Goal: Task Accomplishment & Management: Manage account settings

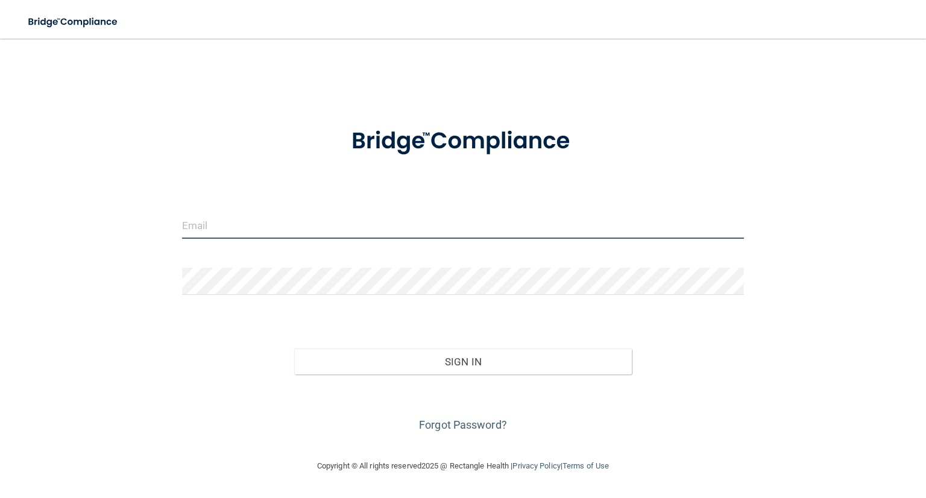
click at [299, 229] on input "email" at bounding box center [463, 225] width 562 height 27
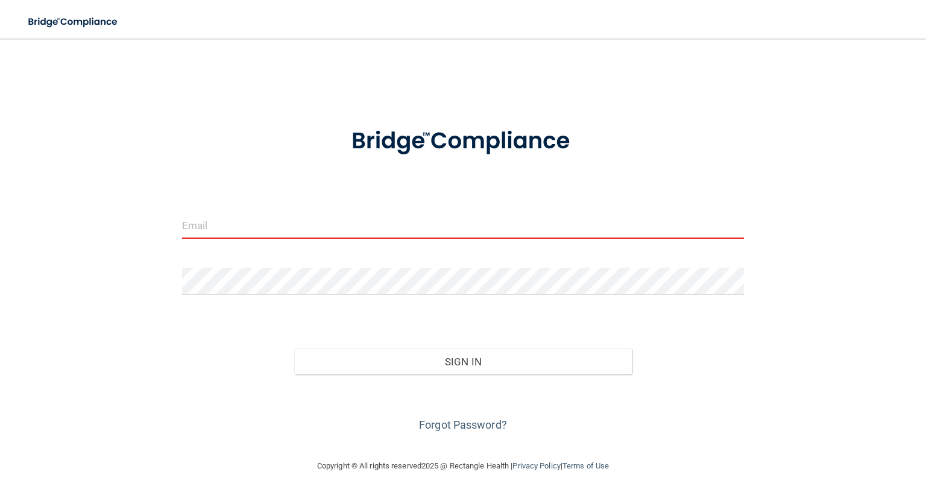
click at [224, 227] on input "email" at bounding box center [463, 225] width 562 height 27
type input "[EMAIL_ADDRESS][DOMAIN_NAME]"
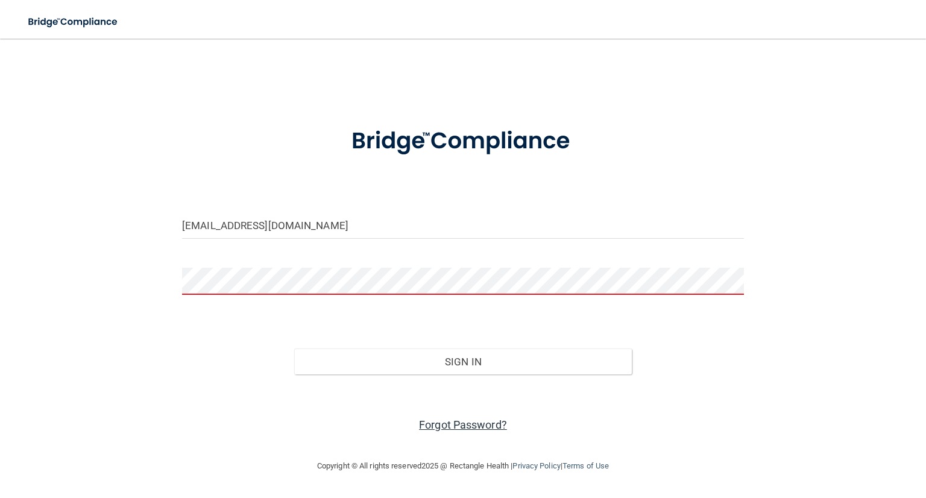
click at [460, 427] on link "Forgot Password?" at bounding box center [463, 424] width 88 height 13
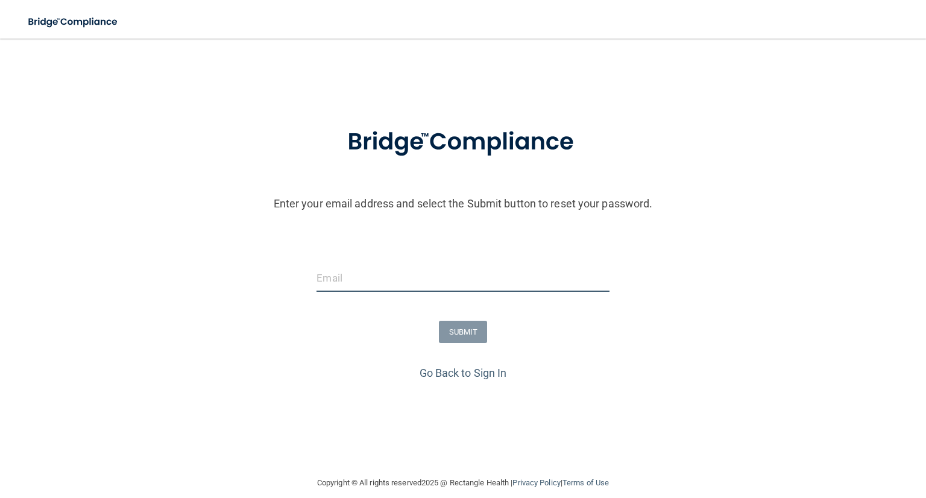
click at [372, 280] on input "email" at bounding box center [462, 278] width 292 height 27
type input "[EMAIL_ADDRESS][DOMAIN_NAME]"
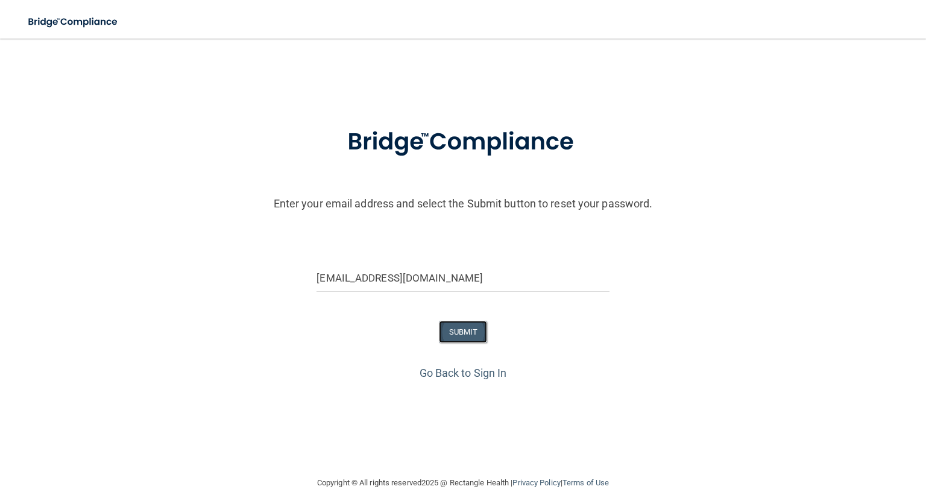
click at [451, 327] on button "SUBMIT" at bounding box center [463, 332] width 49 height 22
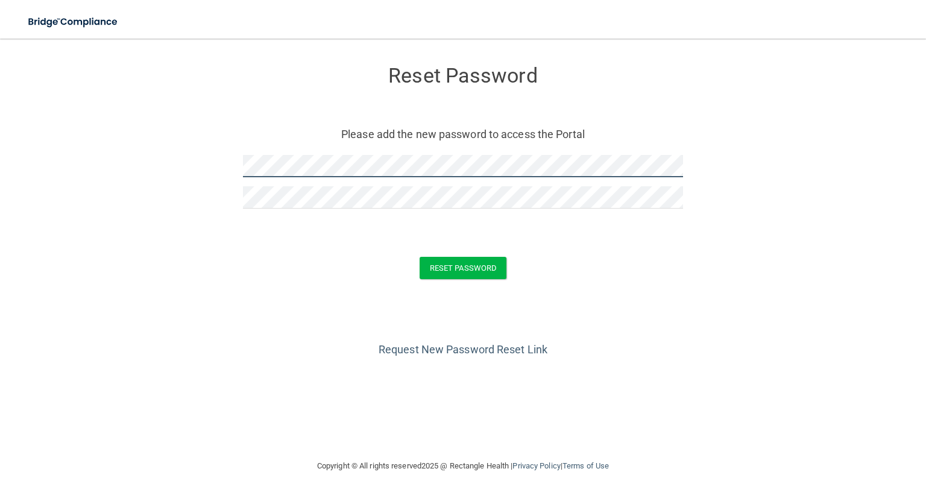
click at [224, 168] on form "Reset Password Please add the new password to access the Portal Reset Password …" at bounding box center [462, 175] width 877 height 248
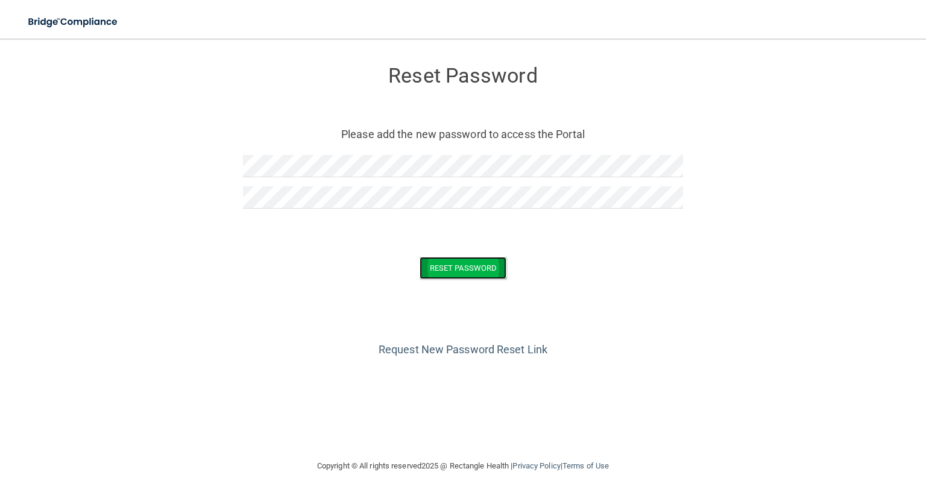
click at [451, 269] on button "Reset Password" at bounding box center [462, 268] width 87 height 22
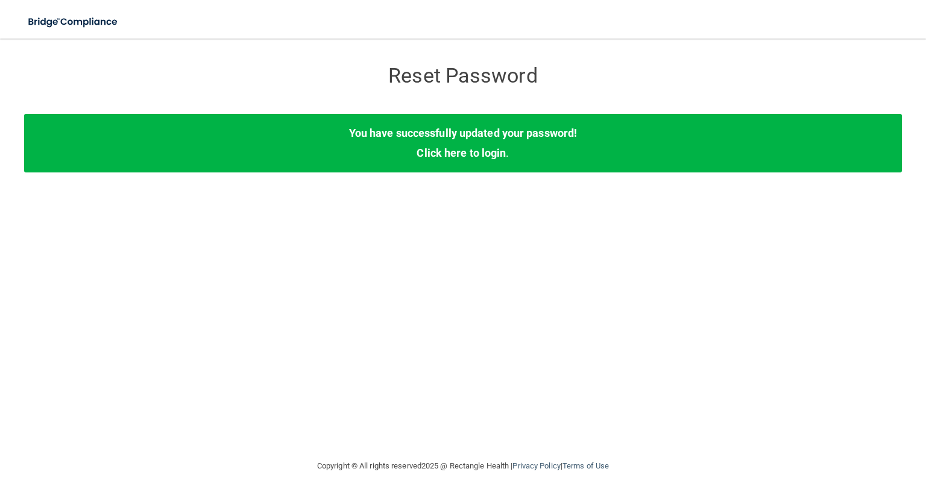
click at [549, 216] on div "Reset Password Reset Password You have successfully updated your password! Clic…" at bounding box center [462, 249] width 877 height 396
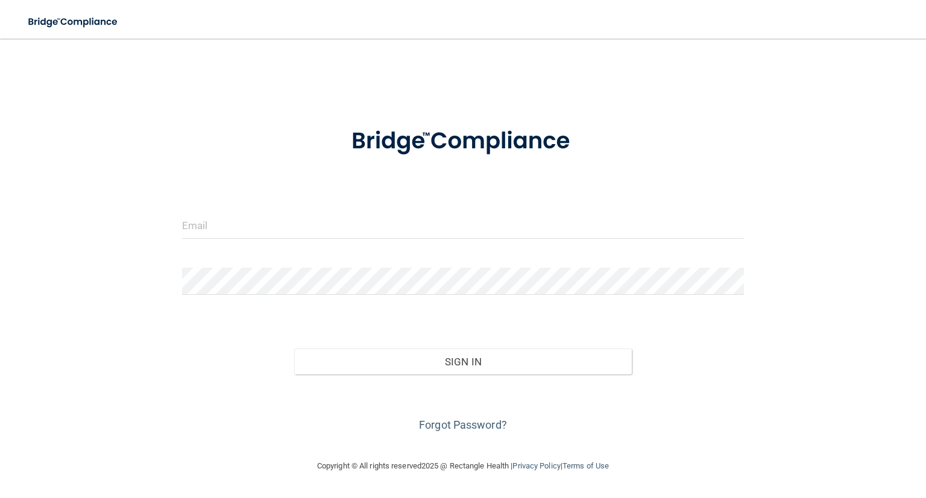
type input "[EMAIL_ADDRESS][DOMAIN_NAME]"
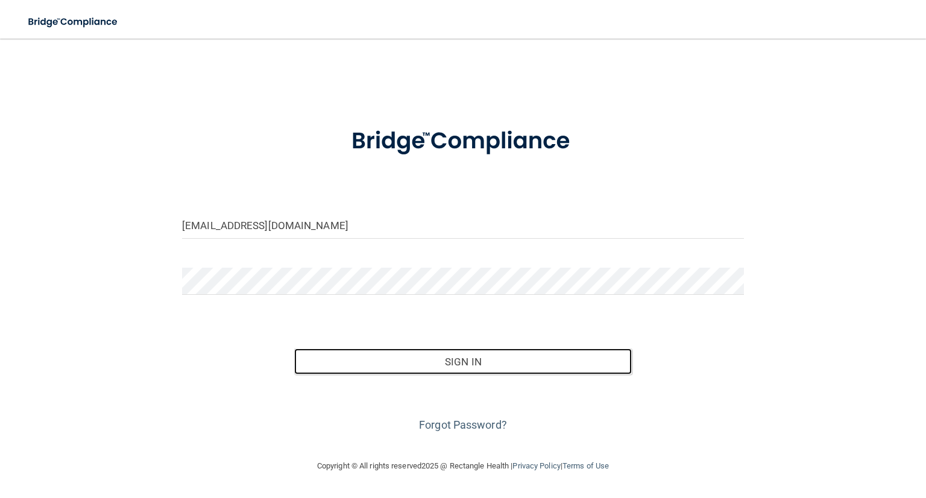
drag, startPoint x: 431, startPoint y: 356, endPoint x: 429, endPoint y: 345, distance: 10.5
click at [431, 355] on button "Sign In" at bounding box center [462, 361] width 337 height 27
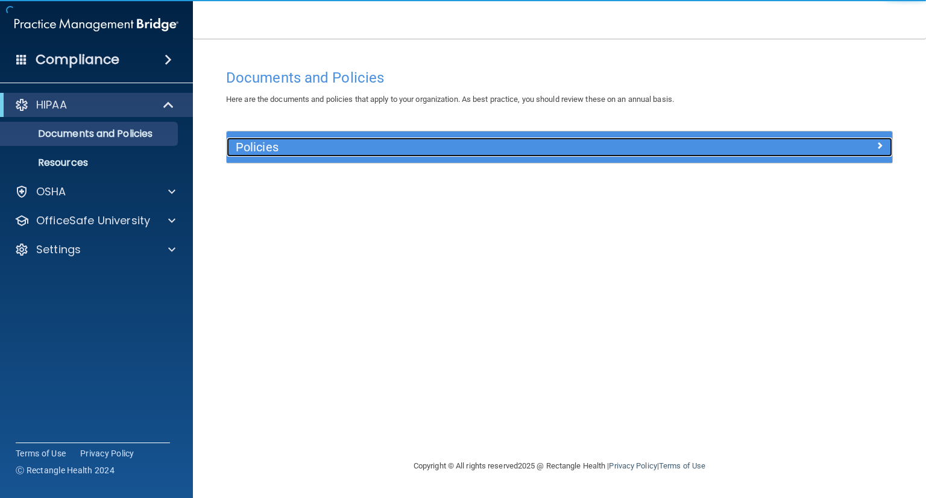
click at [879, 148] on span at bounding box center [879, 145] width 7 height 14
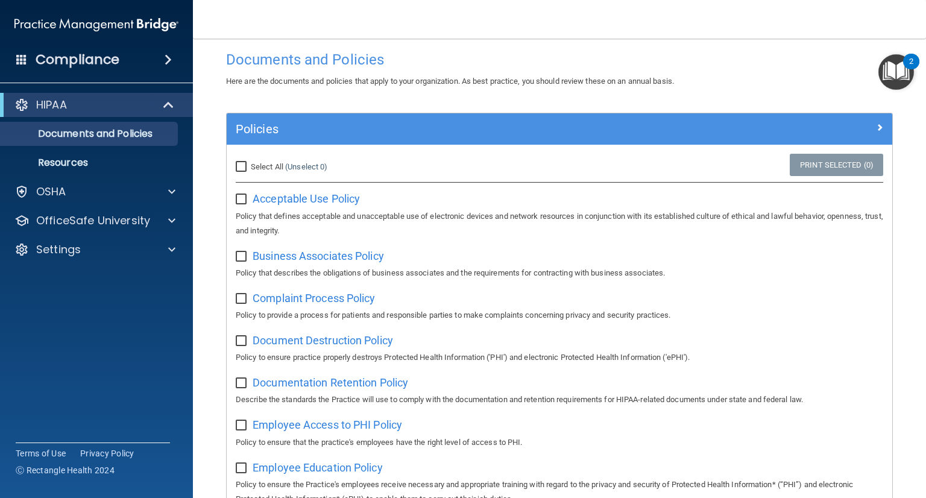
scroll to position [11, 0]
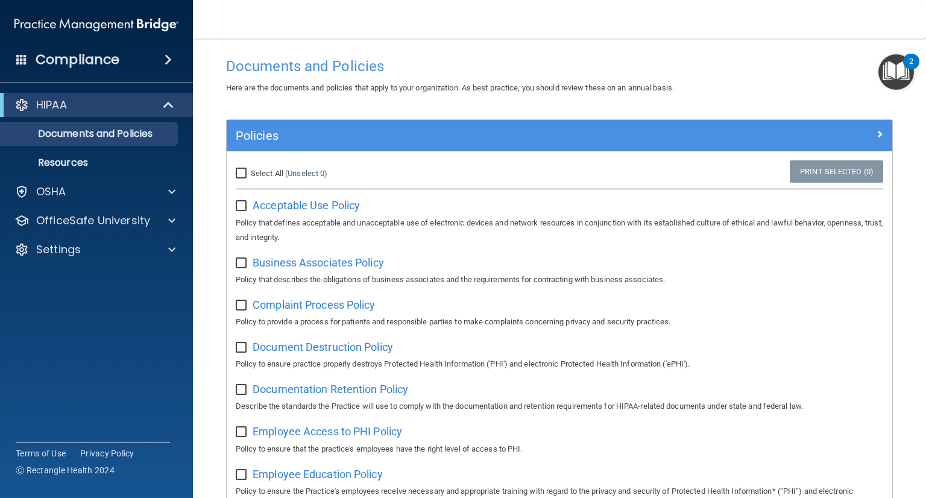
click at [891, 74] on img "Open Resource Center, 2 new notifications" at bounding box center [896, 72] width 36 height 36
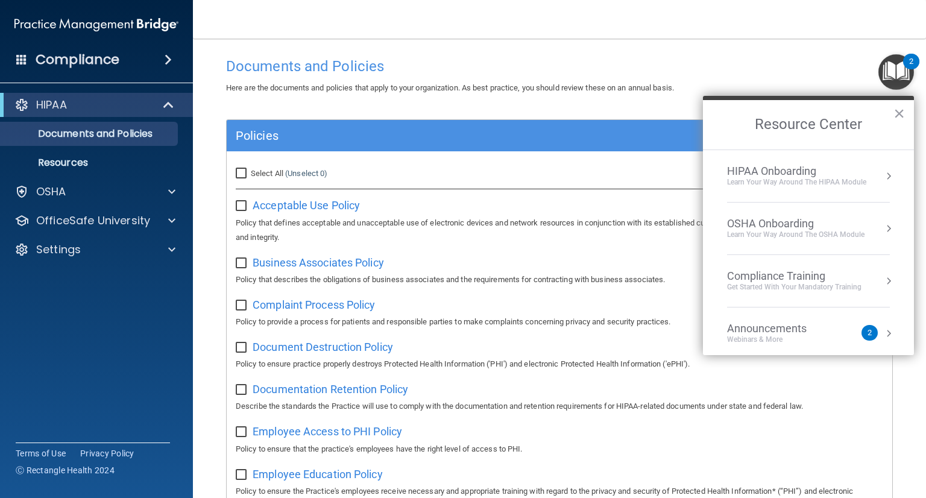
click at [781, 183] on div "Learn Your Way around the HIPAA module" at bounding box center [796, 182] width 139 height 10
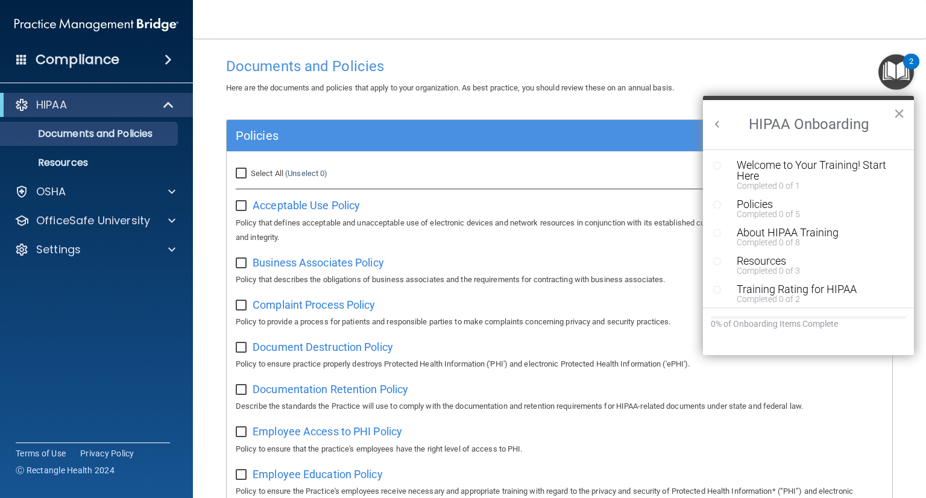
scroll to position [0, 0]
click at [809, 167] on div "Welcome to Your Training! Start Here" at bounding box center [812, 171] width 152 height 22
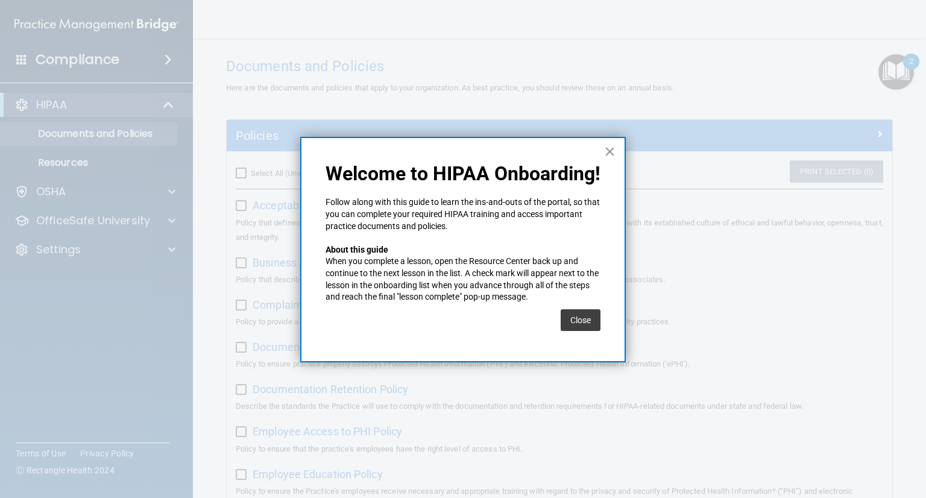
click at [612, 152] on button "×" at bounding box center [609, 151] width 11 height 19
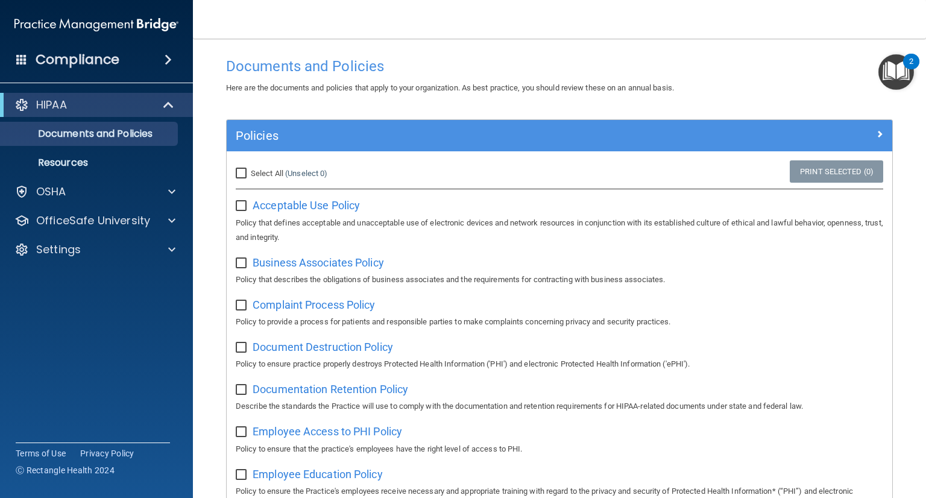
click at [891, 66] on img "Open Resource Center, 2 new notifications" at bounding box center [896, 72] width 36 height 36
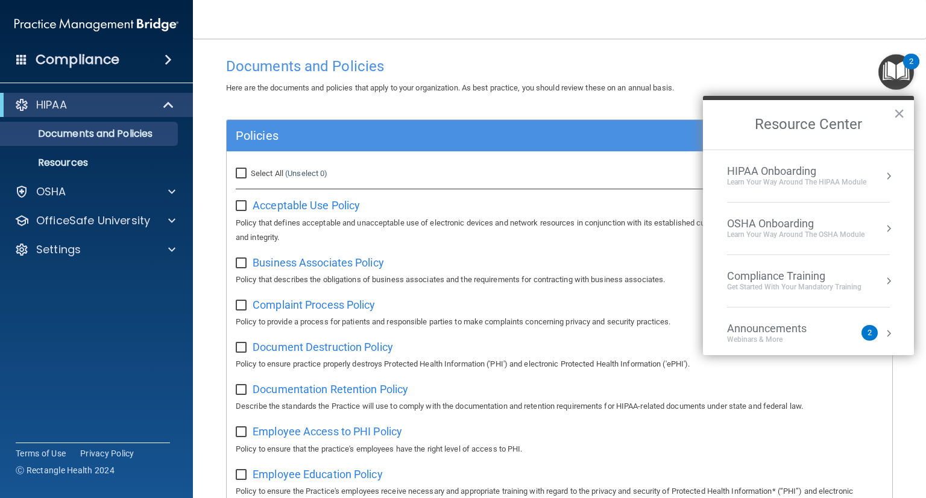
click at [882, 174] on button "Resource Center" at bounding box center [888, 176] width 12 height 12
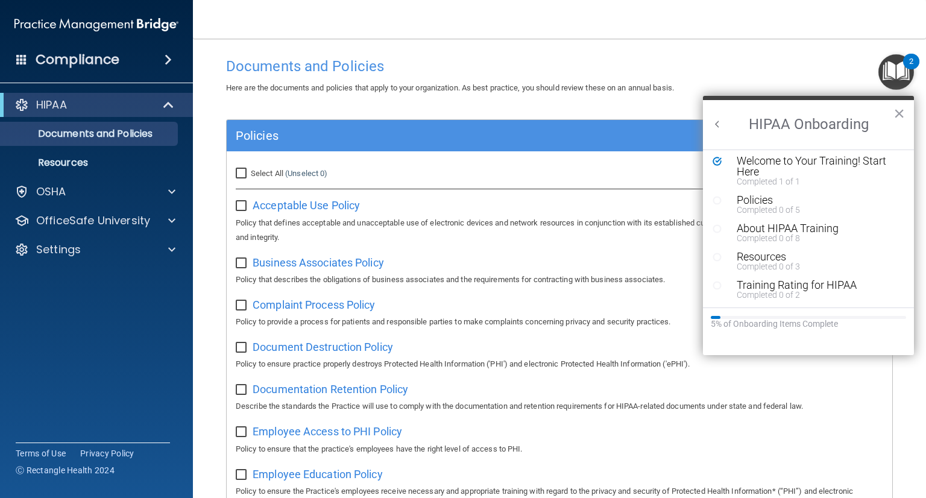
scroll to position [72, 0]
